Goal: Use online tool/utility: Utilize a website feature to perform a specific function

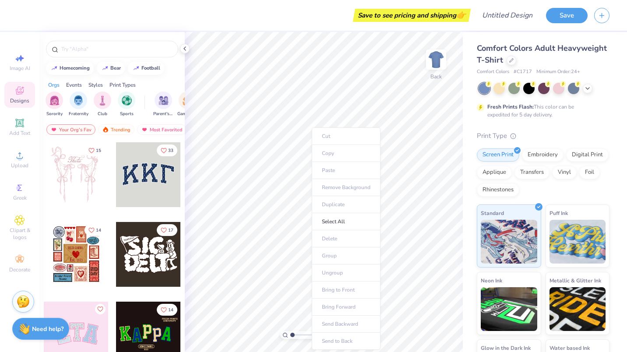
click at [335, 171] on ul "Cut Copy Paste Remove Background Duplicate Select All Delete Group Ungroup Brin…" at bounding box center [346, 238] width 69 height 222
click at [17, 134] on span "Add Text" at bounding box center [19, 133] width 21 height 7
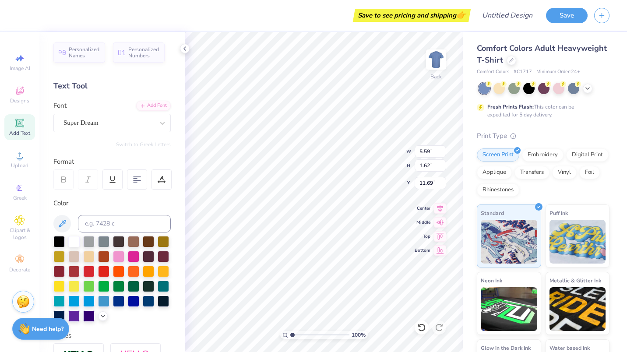
click at [118, 123] on div "Super Dream" at bounding box center [109, 123] width 92 height 14
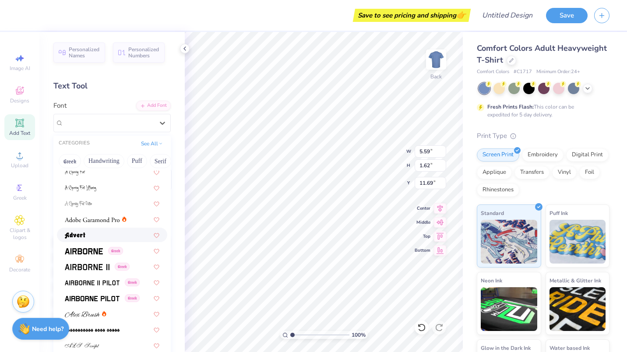
scroll to position [84, 0]
click at [84, 250] on img at bounding box center [84, 251] width 38 height 6
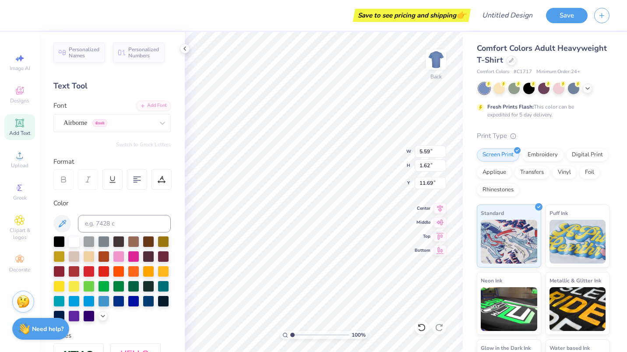
type input "5.35"
type input "1.69"
type input "11.65"
type textarea "CMO"
